Goal: Communication & Community: Ask a question

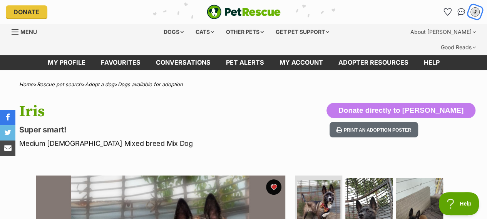
click at [309, 13] on div "J" at bounding box center [475, 12] width 10 height 10
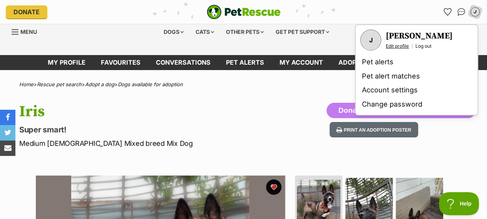
click at [309, 46] on link "Edit profile" at bounding box center [397, 46] width 23 height 6
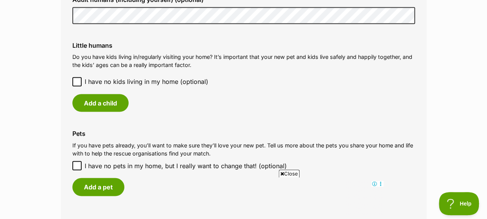
scroll to position [650, 0]
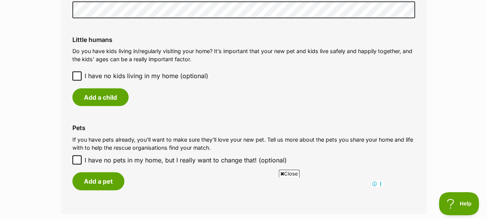
drag, startPoint x: 489, startPoint y: 28, endPoint x: 483, endPoint y: 114, distance: 86.8
click at [483, 114] on html "Skip to main content Log in to favourite this pet Log in Or sign up Search PetR…" at bounding box center [243, 134] width 487 height 1569
click at [76, 73] on icon at bounding box center [76, 75] width 5 height 5
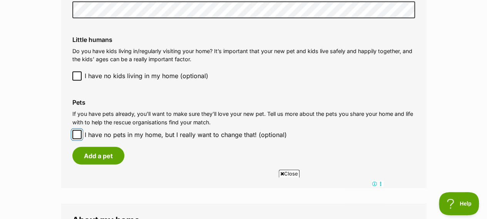
click at [77, 130] on input "I have no pets in my home, but I really want to change that! (optional)" at bounding box center [76, 134] width 9 height 9
checkbox input "true"
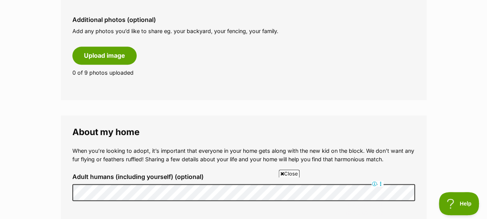
scroll to position [401, 0]
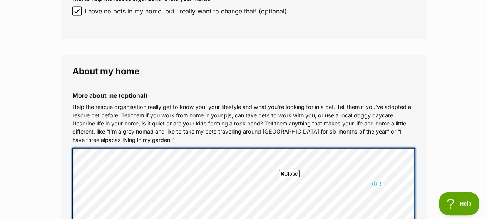
scroll to position [682, 0]
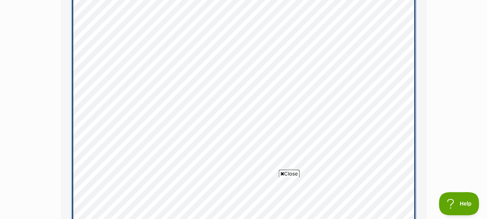
scroll to position [0, 0]
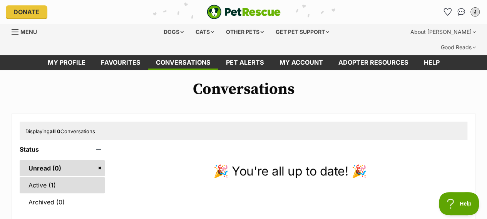
click at [50, 177] on link "Active (1)" at bounding box center [62, 185] width 85 height 16
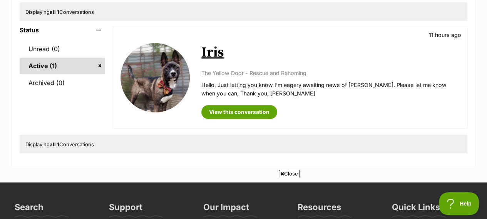
drag, startPoint x: 0, startPoint y: 0, endPoint x: 492, endPoint y: 90, distance: 500.4
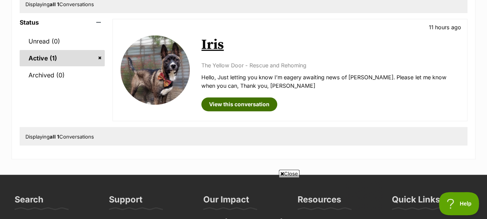
click at [234, 97] on link "View this conversation" at bounding box center [239, 104] width 76 height 14
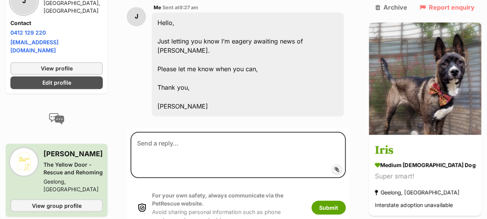
scroll to position [633, 0]
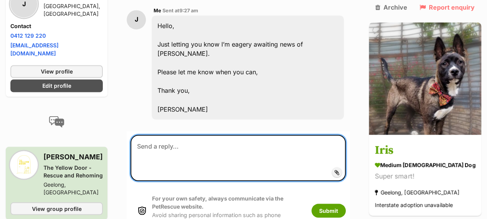
click at [237, 135] on textarea at bounding box center [237, 158] width 215 height 46
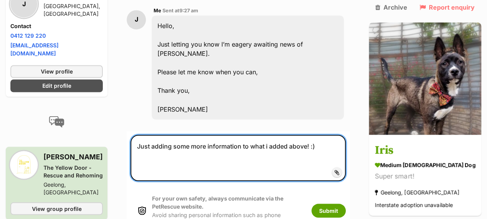
paste textarea "Hello Yellow Door Rescue and Rehoming - I'm Jane, I'm very interested in meetin…"
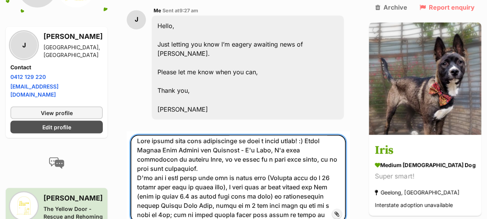
scroll to position [0, 0]
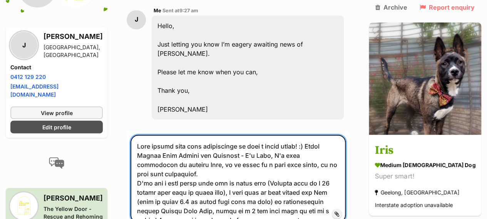
click at [319, 135] on textarea at bounding box center [237, 179] width 215 height 88
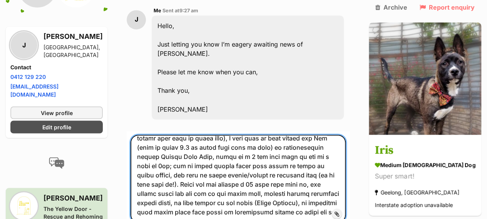
scroll to position [83, 0]
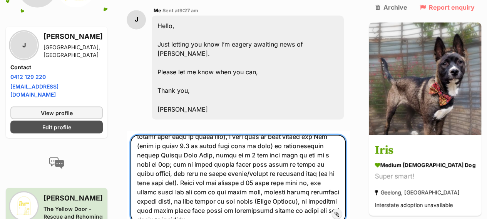
click at [285, 135] on textarea at bounding box center [237, 179] width 215 height 88
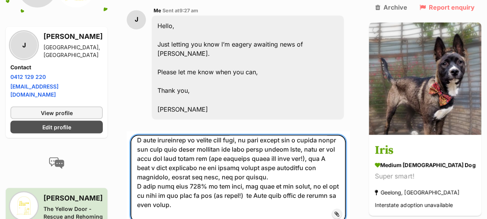
scroll to position [225, 0]
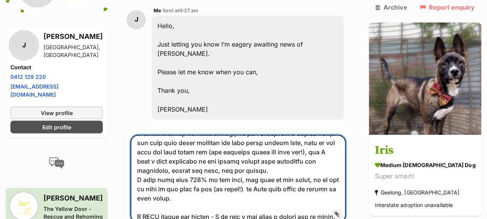
click at [174, 135] on textarea at bounding box center [237, 179] width 215 height 88
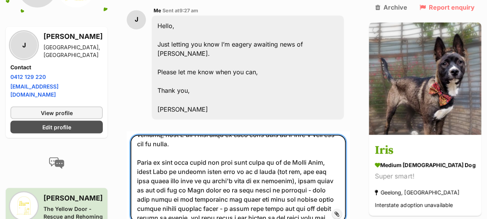
scroll to position [346, 0]
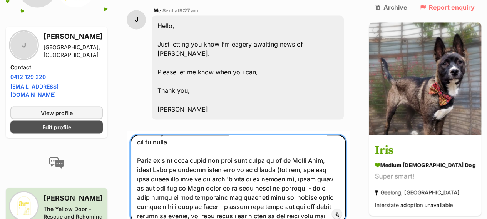
click at [277, 135] on textarea at bounding box center [237, 179] width 215 height 88
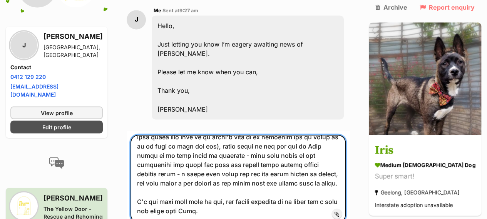
scroll to position [396, 0]
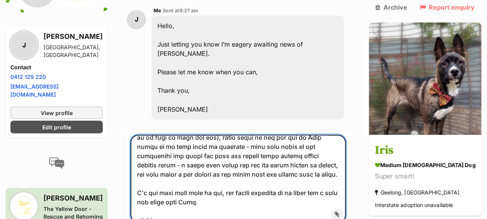
type textarea "Just adding some more information to what i added above! :) Hello Yellow Door R…"
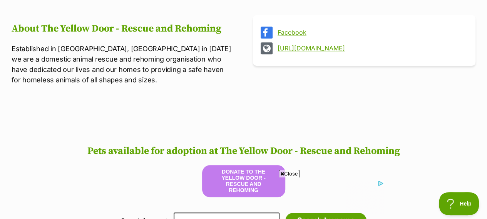
scroll to position [326, 0]
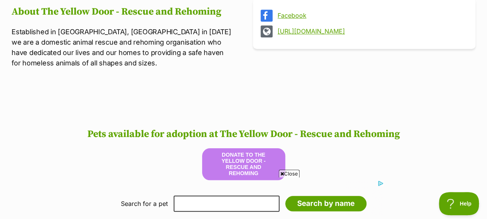
click at [287, 174] on span "Close" at bounding box center [289, 174] width 21 height 8
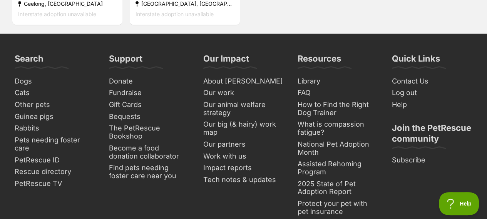
scroll to position [961, 0]
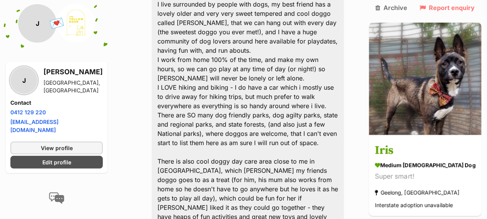
scroll to position [1042, 0]
